Goal: Book appointment/travel/reservation

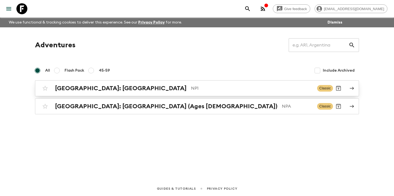
click at [142, 90] on div "[GEOGRAPHIC_DATA]: [GEOGRAPHIC_DATA] NP1" at bounding box center [184, 88] width 258 height 7
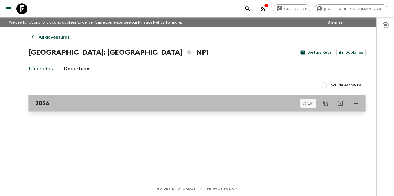
click at [129, 101] on div "2026" at bounding box center [191, 103] width 313 height 7
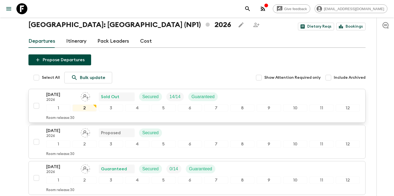
scroll to position [27, 0]
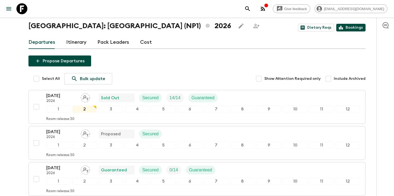
click at [351, 27] on link "Bookings" at bounding box center [350, 28] width 29 height 8
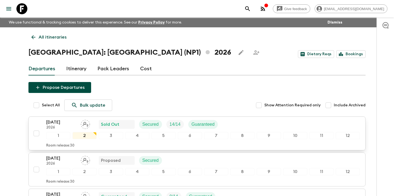
scroll to position [0, 0]
click at [32, 36] on icon at bounding box center [33, 37] width 6 height 6
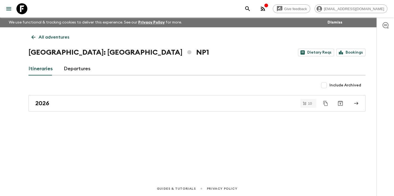
click at [34, 38] on icon at bounding box center [33, 37] width 6 height 6
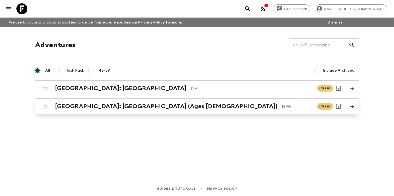
click at [128, 107] on h2 "[GEOGRAPHIC_DATA]: [GEOGRAPHIC_DATA] (Ages [DEMOGRAPHIC_DATA])" at bounding box center [166, 106] width 223 height 7
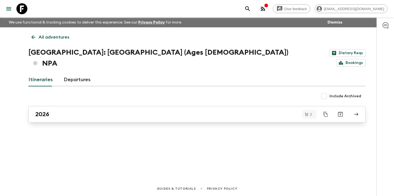
click at [120, 111] on div "2026" at bounding box center [191, 114] width 313 height 7
